Goal: Transaction & Acquisition: Purchase product/service

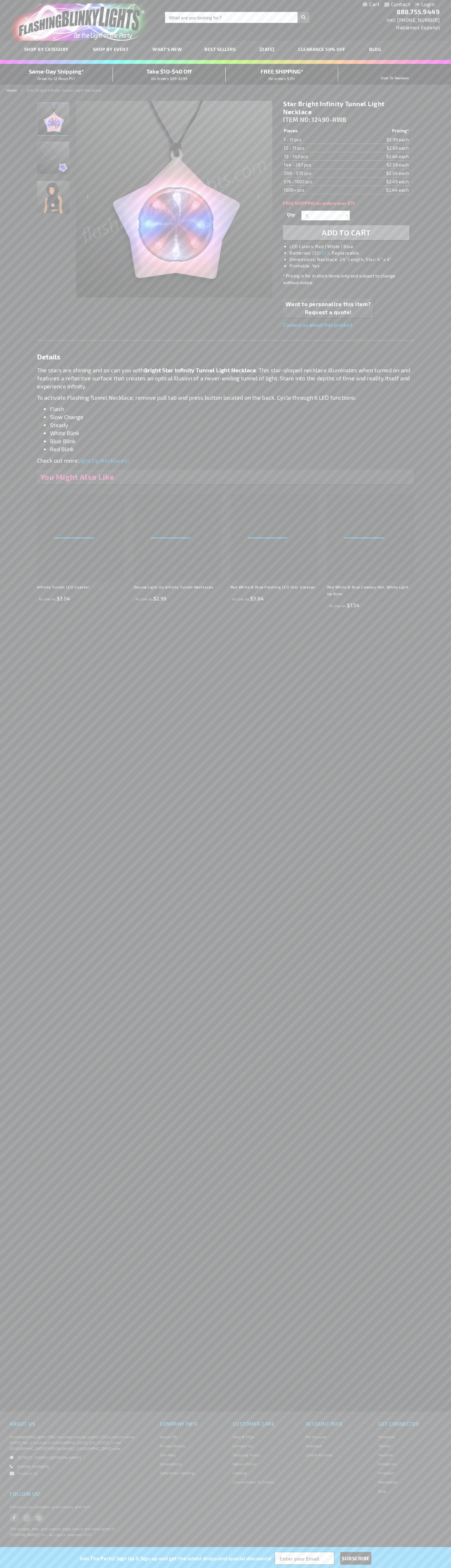
click at [353, 247] on li "LED Colors: Red | White | Blue" at bounding box center [352, 246] width 126 height 6
click at [346, 233] on span "Add to Cart" at bounding box center [346, 232] width 49 height 9
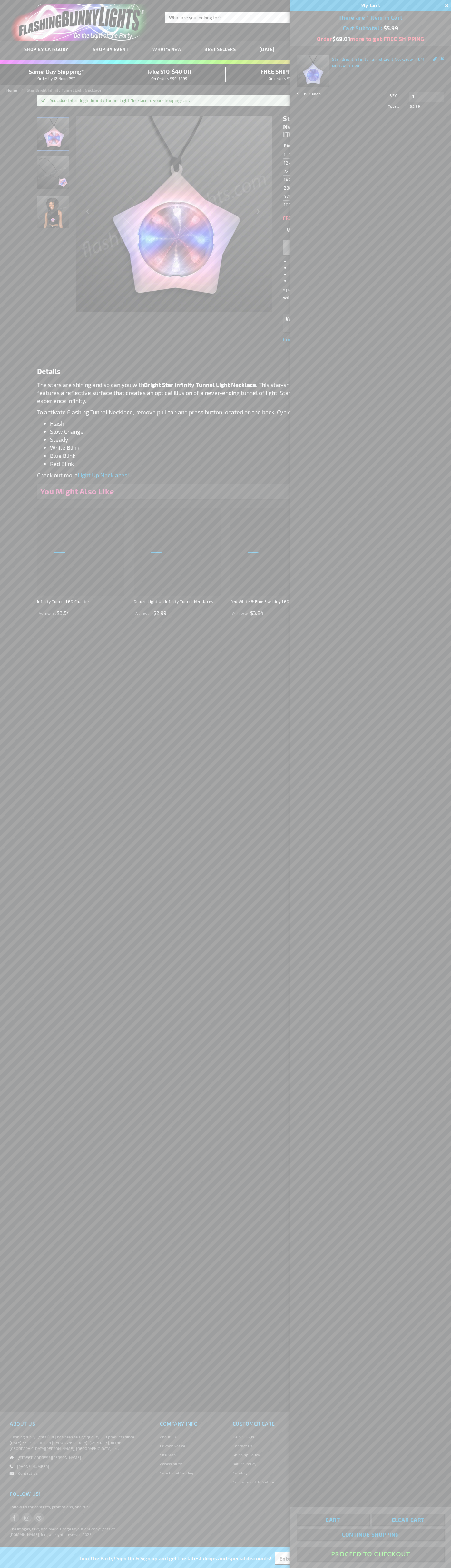
click at [370, 1554] on button "Proceed To Checkout" at bounding box center [370, 1553] width 147 height 15
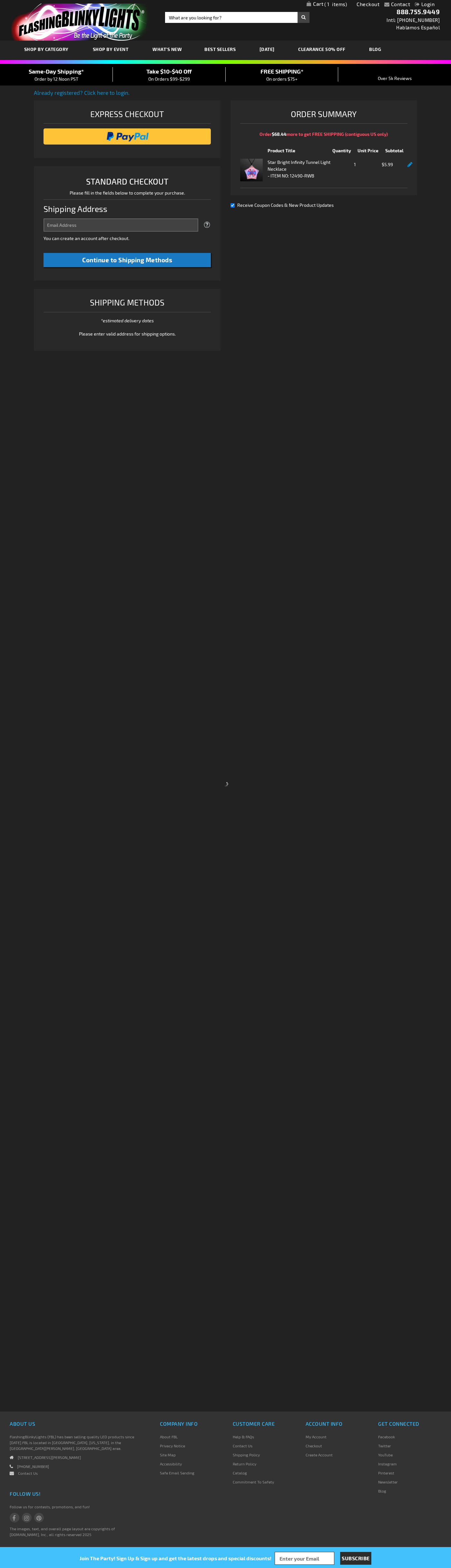
select select "US"
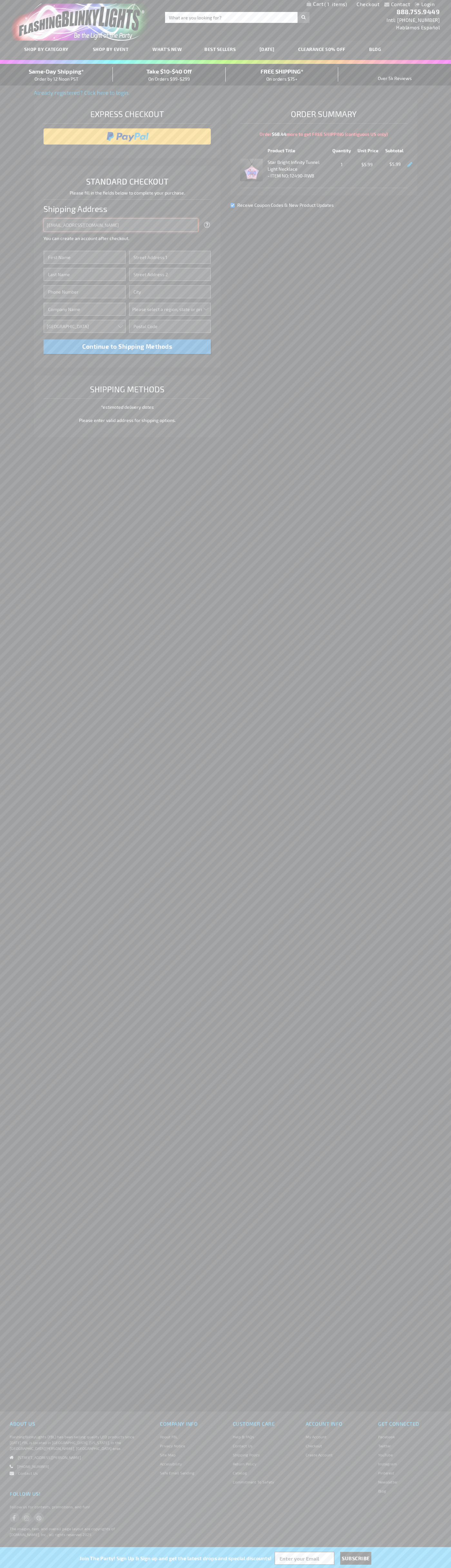
type input "[EMAIL_ADDRESS][DOMAIN_NAME]"
type input "[PERSON_NAME]"
type input "[STREET_ADDRESS]"
type input "First floor"
type input "[GEOGRAPHIC_DATA]"
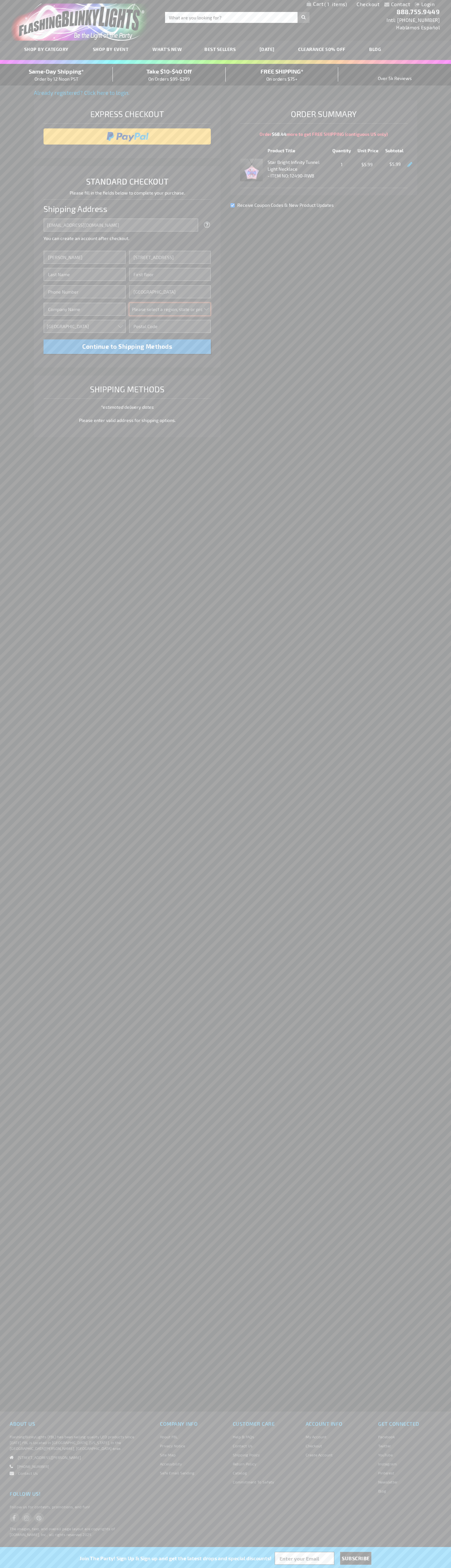
select select "62"
type input "98103"
type input "[PERSON_NAME]"
type input "6502530000"
type input "[PERSON_NAME]"
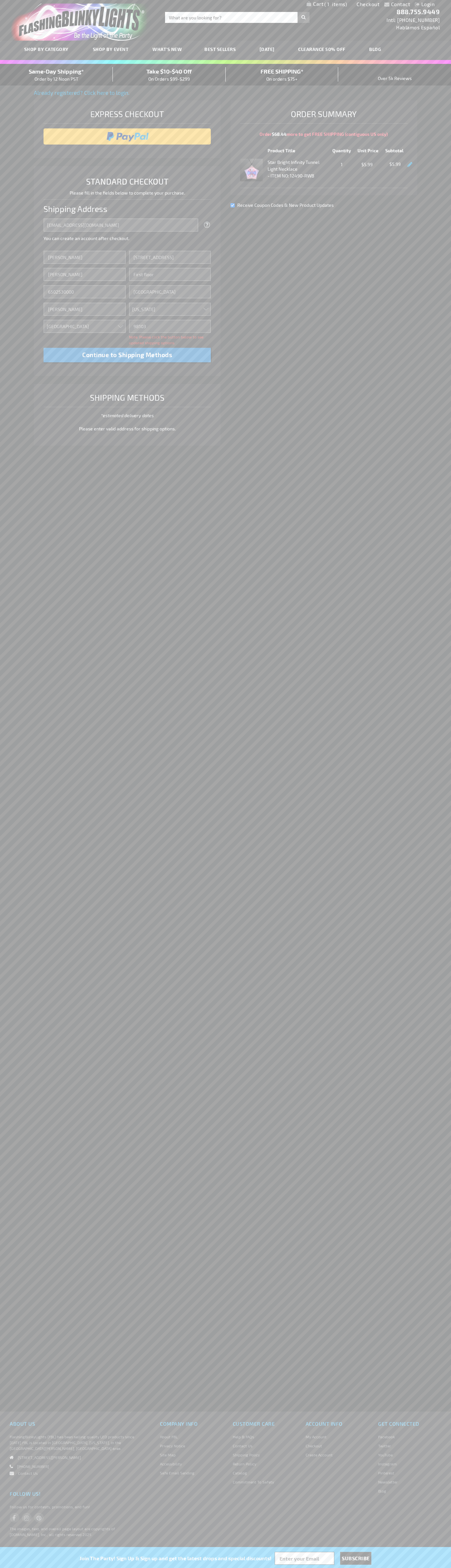
click at [56, 75] on div "Same-Day Shipping* Order by 12 Noon PST" at bounding box center [56, 75] width 113 height 15
click at [127, 137] on input "image" at bounding box center [127, 136] width 161 height 13
